Goal: Information Seeking & Learning: Learn about a topic

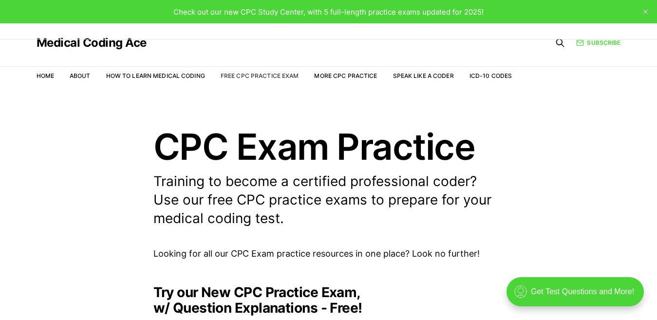
click at [261, 75] on link "Free CPC Practice Exam" at bounding box center [259, 75] width 78 height 7
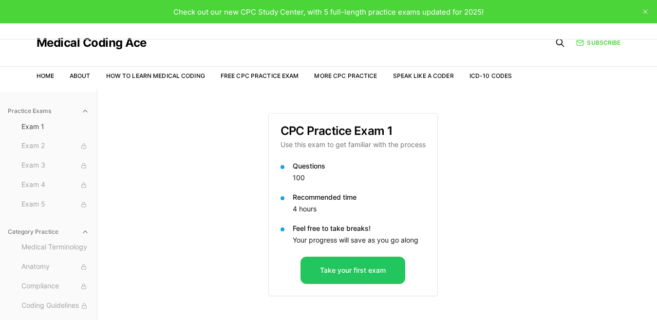
click at [81, 234] on icon "button" at bounding box center [85, 232] width 8 height 8
click at [84, 231] on icon "button" at bounding box center [85, 232] width 8 height 8
click at [81, 110] on icon "button" at bounding box center [85, 111] width 8 height 8
click at [81, 139] on icon "button" at bounding box center [85, 138] width 8 height 8
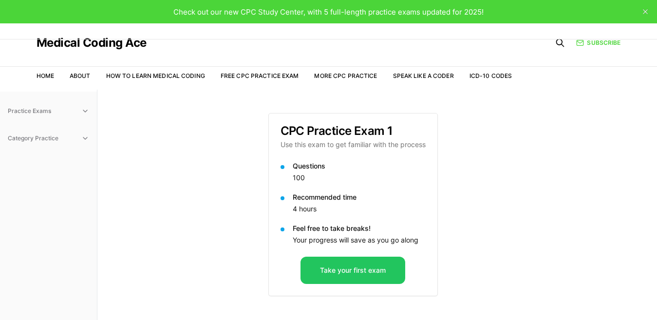
click at [85, 113] on icon "button" at bounding box center [85, 111] width 8 height 8
click at [84, 234] on icon "button" at bounding box center [85, 232] width 8 height 8
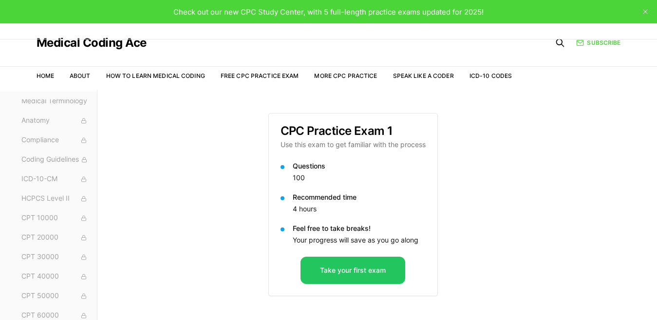
scroll to position [188, 0]
click at [491, 77] on link "ICD-10 Codes" at bounding box center [490, 75] width 42 height 7
